Goal: Check status: Check status

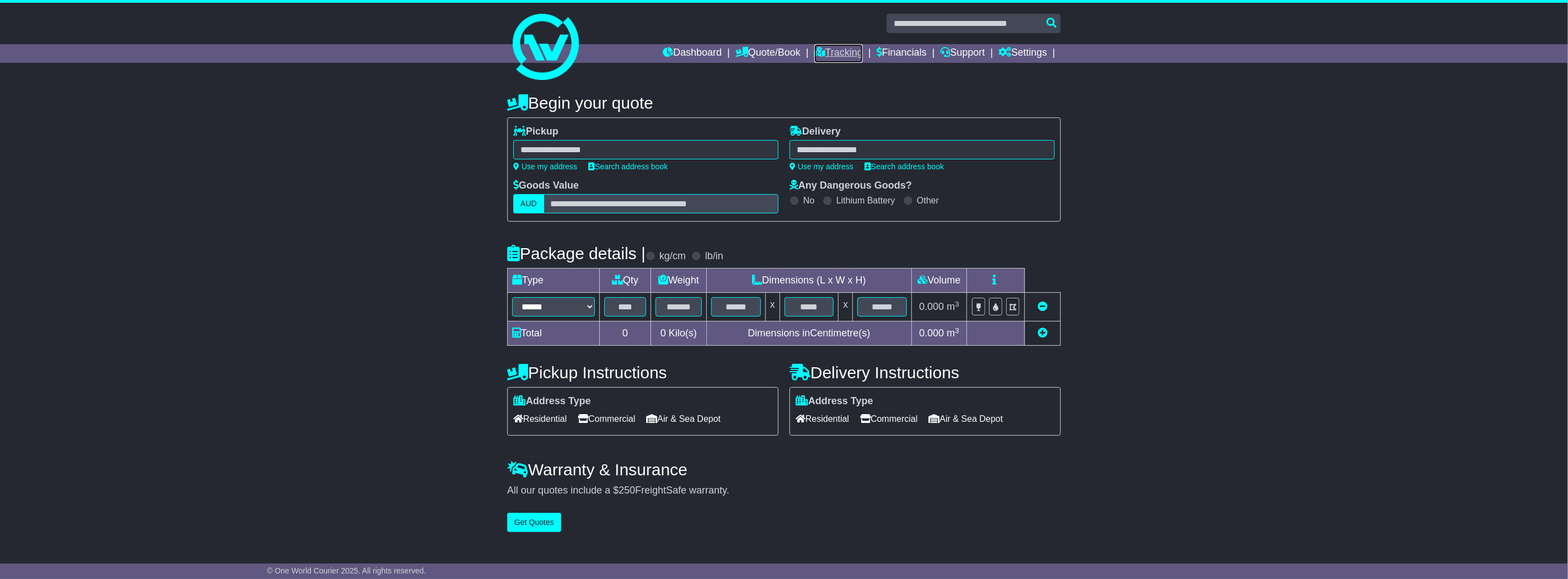
click at [842, 50] on link "Tracking" at bounding box center [839, 53] width 49 height 19
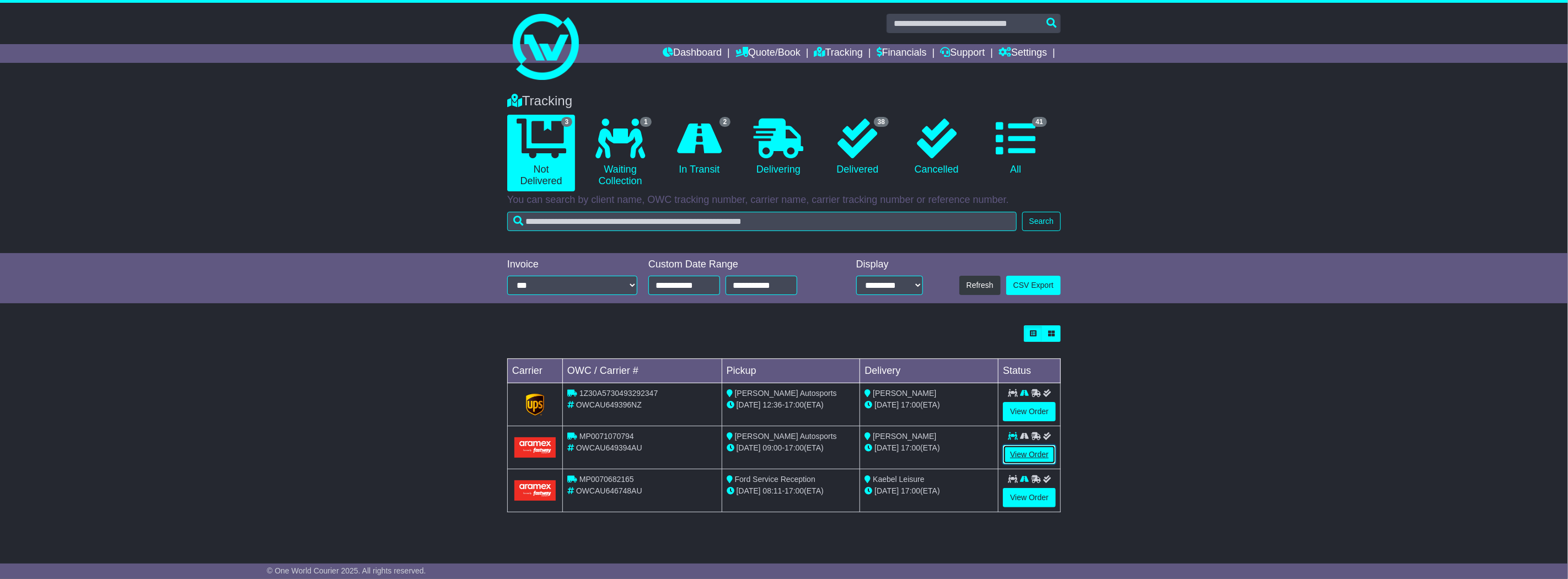
click at [1034, 454] on link "View Order" at bounding box center [1029, 455] width 53 height 19
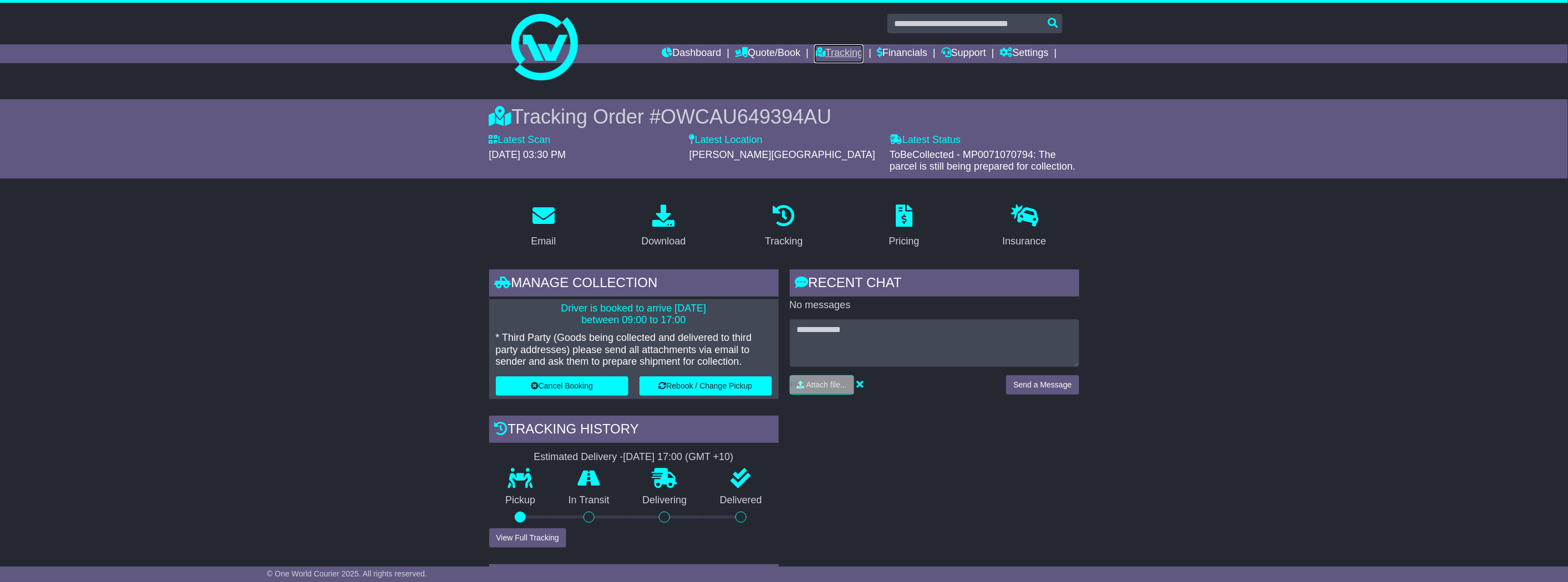
click at [856, 50] on link "Tracking" at bounding box center [839, 53] width 49 height 19
click at [789, 222] on icon at bounding box center [784, 216] width 22 height 22
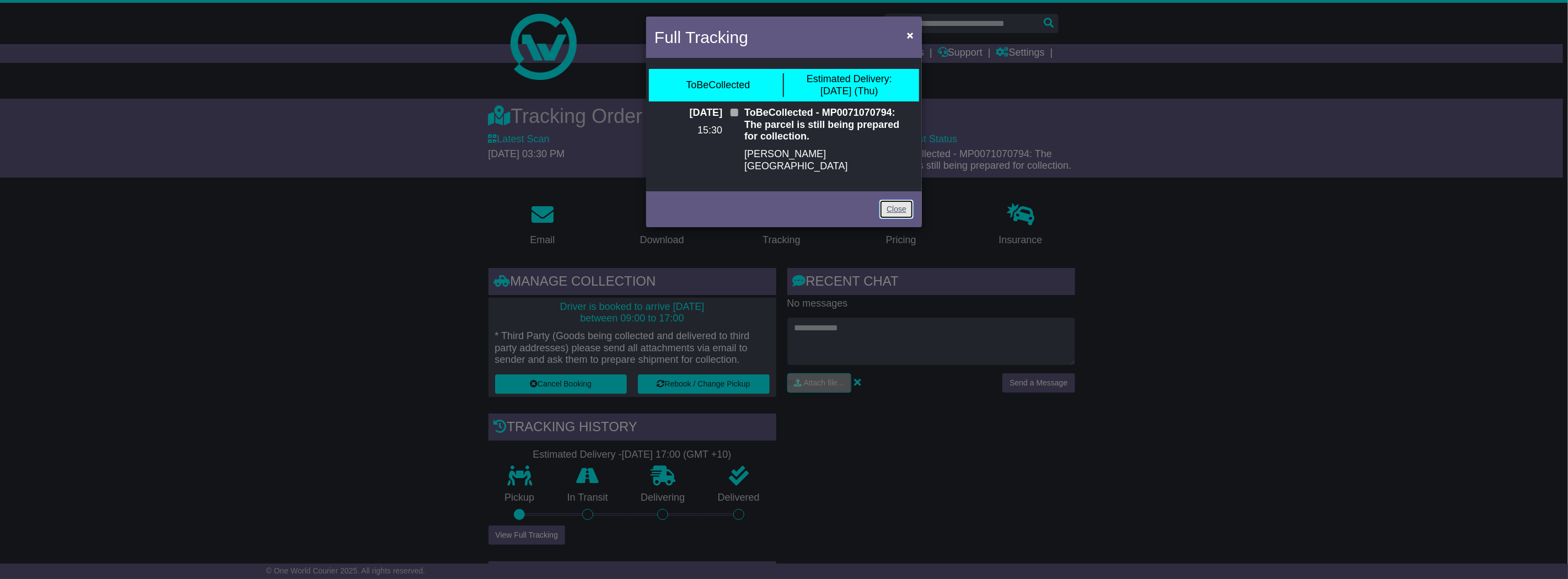
click at [896, 200] on link "Close" at bounding box center [896, 209] width 34 height 19
